Goal: Task Accomplishment & Management: Manage account settings

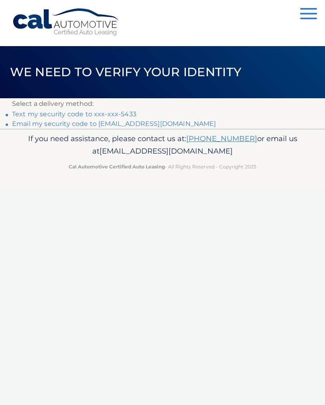
click at [123, 111] on link "Text my security code to xxx-xxx-5433" at bounding box center [74, 114] width 124 height 8
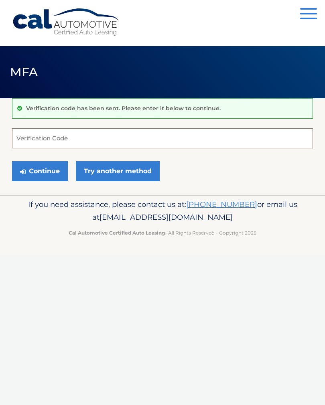
click at [185, 140] on input "Verification Code" at bounding box center [162, 138] width 301 height 20
type input "536061"
click at [57, 172] on button "Continue" at bounding box center [40, 171] width 56 height 20
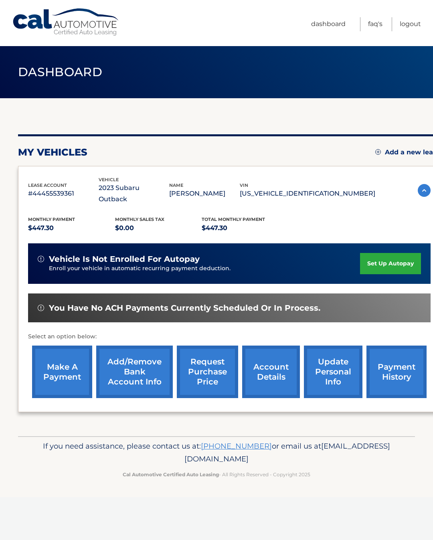
click at [67, 367] on link "make a payment" at bounding box center [62, 372] width 60 height 53
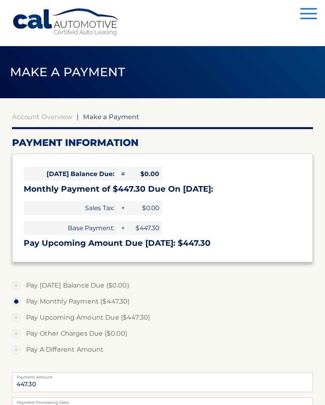
select select "MmNiNjM2Y2QtYzVlYS00Y2MzLTgyMWMtYzNmZWU0NGMzNGFi"
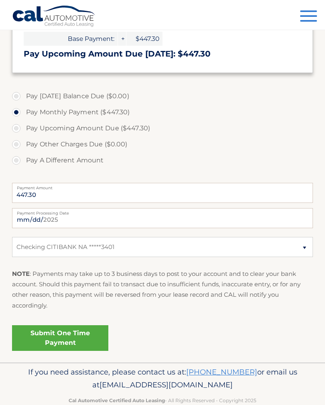
scroll to position [193, 0]
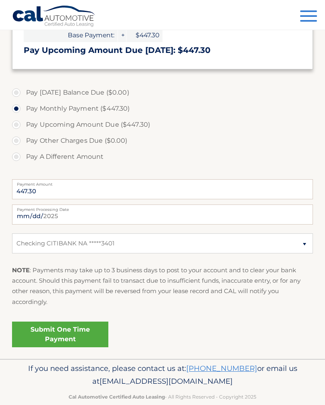
click at [79, 330] on link "Submit One Time Payment" at bounding box center [60, 335] width 96 height 26
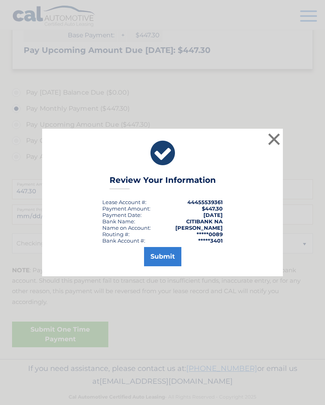
click at [173, 259] on button "Submit" at bounding box center [162, 256] width 37 height 19
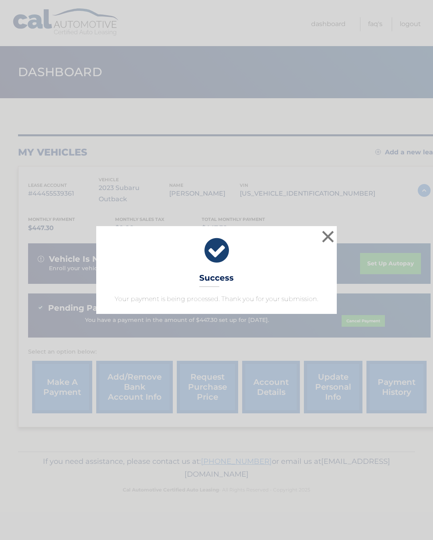
click at [352, 531] on div "× Success Your payment is being processed. Thank you for your submission. Loadi…" at bounding box center [216, 270] width 433 height 540
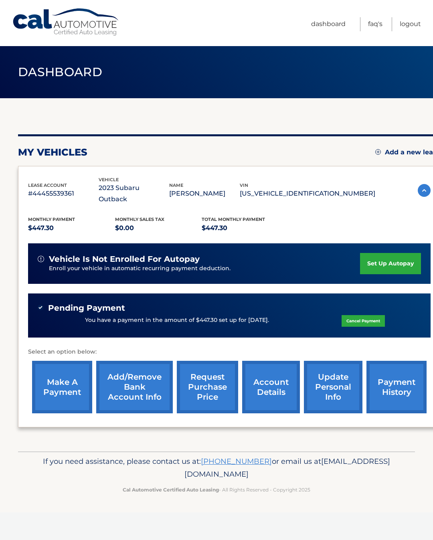
click at [286, 369] on link "account details" at bounding box center [271, 387] width 58 height 53
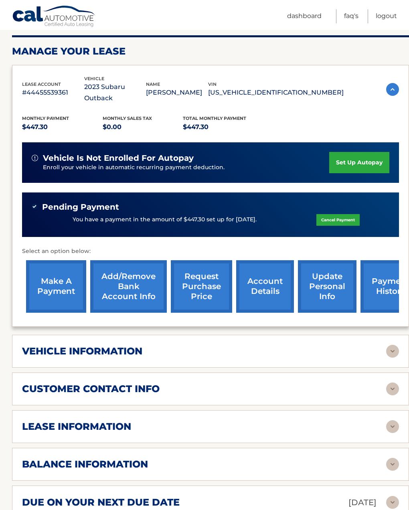
scroll to position [113, 0]
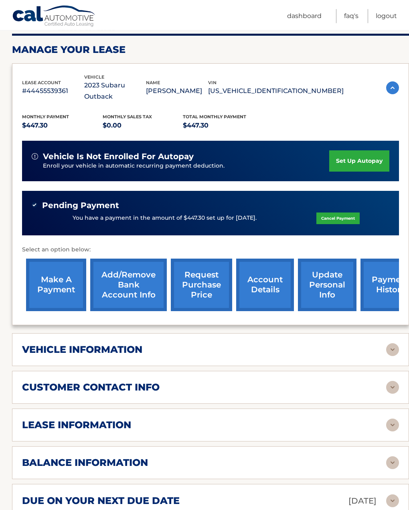
click at [394, 456] on img at bounding box center [392, 462] width 13 height 13
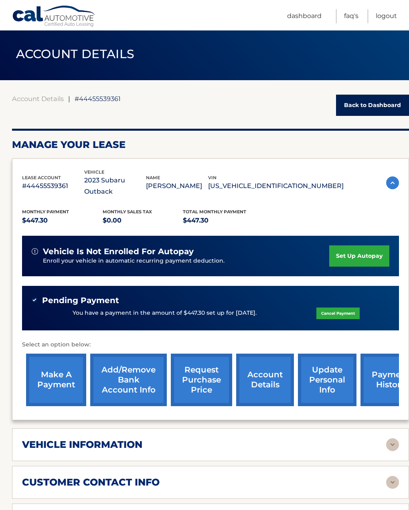
scroll to position [0, 0]
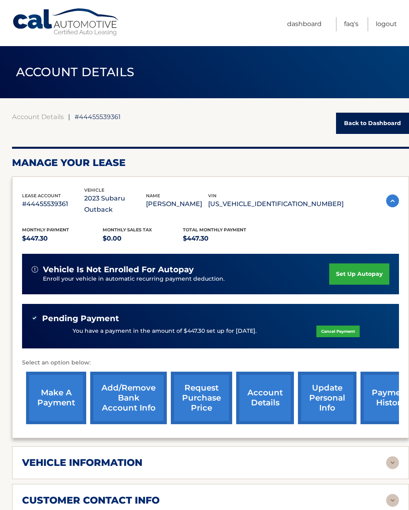
click at [389, 31] on link "Logout" at bounding box center [386, 24] width 21 height 14
